Goal: Find specific page/section: Find specific page/section

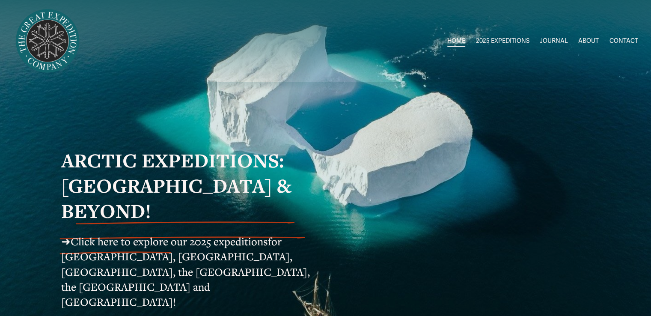
click at [593, 41] on link "ABOUT" at bounding box center [588, 41] width 21 height 12
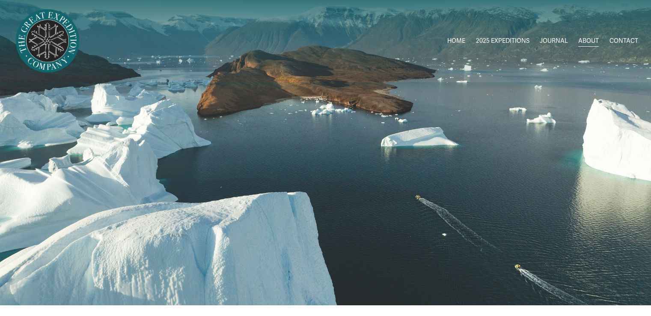
click at [611, 42] on link "CONTACT" at bounding box center [623, 41] width 29 height 12
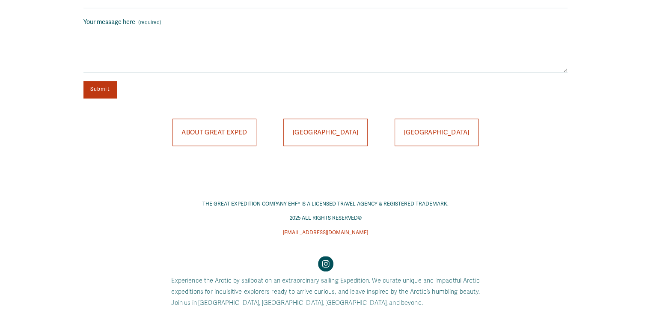
scroll to position [542, 0]
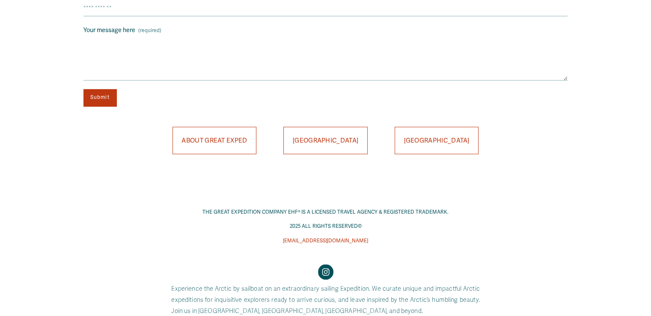
click at [207, 144] on link "ABOUT GREAT EXPED" at bounding box center [214, 140] width 84 height 27
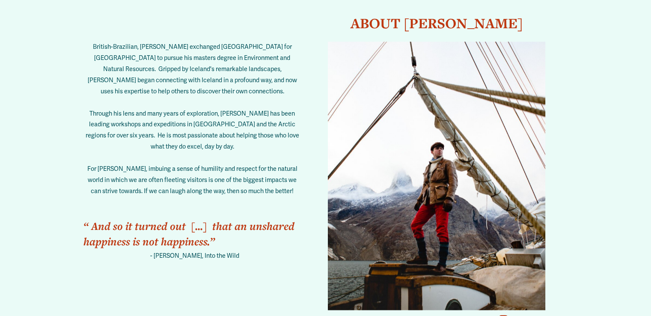
scroll to position [1283, 0]
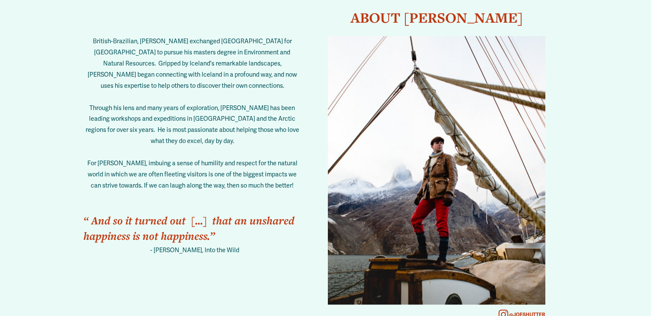
click at [435, 154] on div at bounding box center [436, 170] width 217 height 268
